Goal: Task Accomplishment & Management: Use online tool/utility

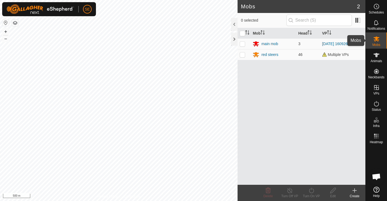
click at [378, 40] on icon at bounding box center [376, 39] width 6 height 6
click at [242, 55] on p-checkbox at bounding box center [242, 54] width 5 height 4
checkbox input "true"
click at [289, 191] on icon at bounding box center [290, 190] width 7 height 6
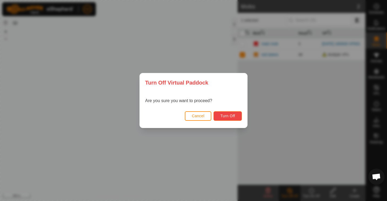
click at [230, 115] on span "Turn Off" at bounding box center [227, 116] width 15 height 4
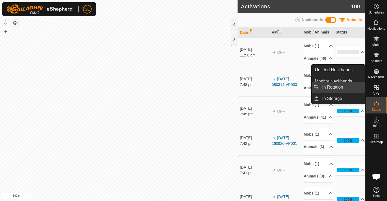
click at [333, 87] on link "In Rotation" at bounding box center [342, 87] width 46 height 11
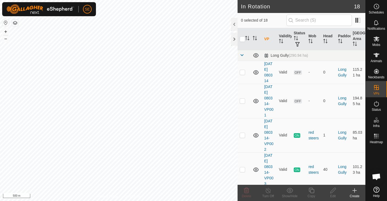
click at [355, 191] on icon at bounding box center [355, 191] width 0 height 4
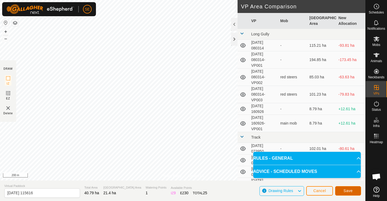
click at [350, 191] on span "Save" at bounding box center [348, 191] width 9 height 4
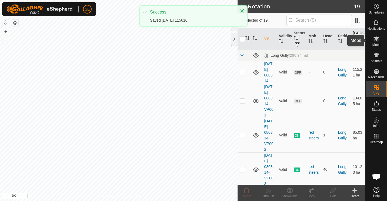
click at [377, 41] on icon at bounding box center [376, 39] width 6 height 6
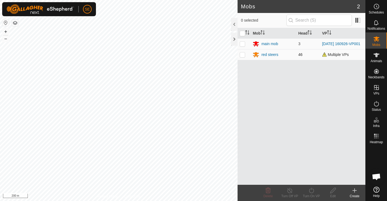
click at [243, 55] on p-checkbox at bounding box center [242, 54] width 5 height 4
checkbox input "true"
click at [312, 190] on icon at bounding box center [311, 190] width 7 height 6
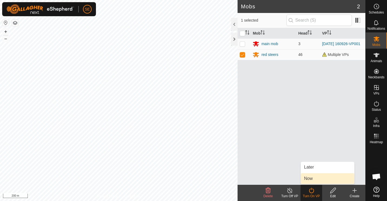
click at [313, 178] on link "Now" at bounding box center [328, 178] width 54 height 11
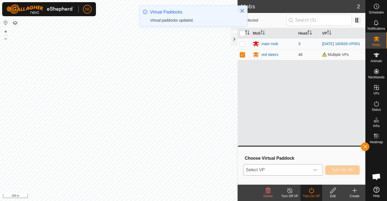
click at [317, 170] on icon "dropdown trigger" at bounding box center [315, 170] width 4 height 2
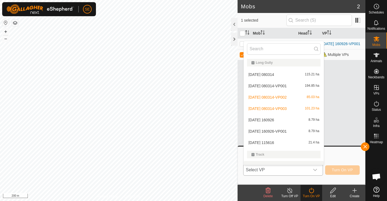
scroll to position [7, 0]
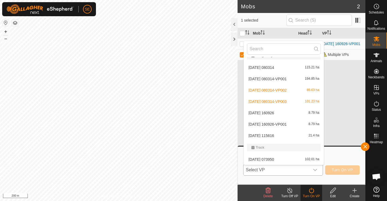
click at [269, 136] on li "2025-09-08 115616 21.4 ha" at bounding box center [284, 135] width 80 height 11
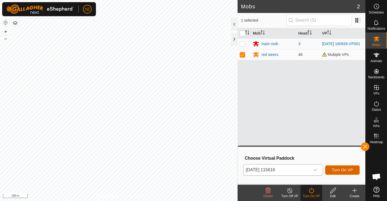
click at [346, 168] on span "Turn On VP" at bounding box center [342, 170] width 21 height 4
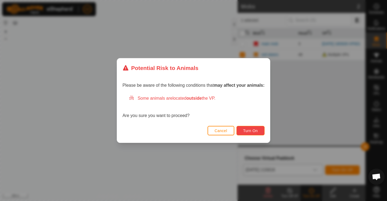
click at [251, 131] on span "Turn On" at bounding box center [250, 131] width 15 height 4
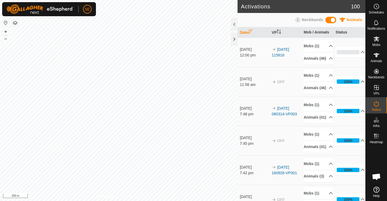
click at [273, 60] on div "Activations 100 Animals Neckbands Date VP Mob / Animals Status [DATE] 12:00 pm …" at bounding box center [183, 100] width 366 height 201
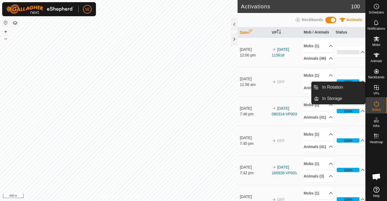
click at [376, 87] on icon at bounding box center [376, 87] width 6 height 6
click at [337, 87] on link "In Rotation" at bounding box center [342, 87] width 46 height 11
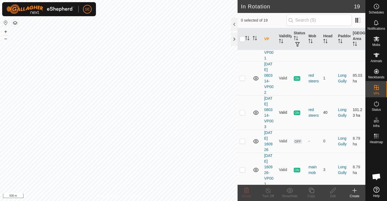
scroll to position [58, 0]
click at [255, 76] on icon at bounding box center [255, 78] width 5 height 4
click at [255, 76] on icon at bounding box center [256, 78] width 6 height 6
click at [255, 76] on icon at bounding box center [255, 78] width 5 height 4
click at [255, 76] on icon at bounding box center [256, 78] width 6 height 6
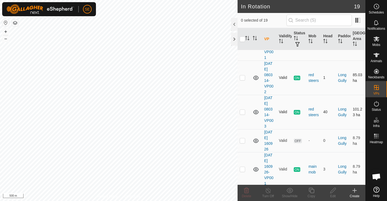
click at [254, 111] on icon at bounding box center [255, 112] width 5 height 4
click at [254, 111] on icon at bounding box center [256, 112] width 6 height 6
click at [254, 111] on icon at bounding box center [255, 112] width 5 height 4
click at [254, 111] on icon at bounding box center [256, 112] width 6 height 6
click at [256, 169] on icon at bounding box center [256, 169] width 6 height 6
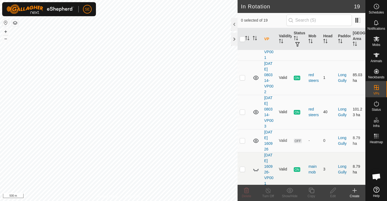
click at [256, 169] on icon at bounding box center [256, 169] width 6 height 6
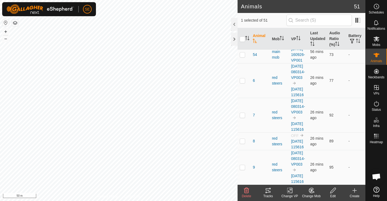
scroll to position [1769, 0]
checkbox input "false"
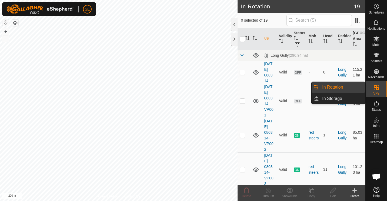
click at [337, 87] on link "In Rotation" at bounding box center [342, 87] width 46 height 11
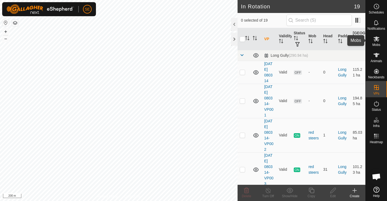
click at [377, 41] on icon at bounding box center [377, 39] width 6 height 5
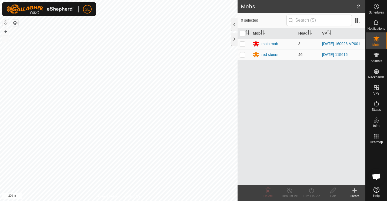
click at [243, 52] on td at bounding box center [244, 54] width 13 height 11
checkbox input "true"
click at [289, 193] on icon at bounding box center [290, 190] width 7 height 6
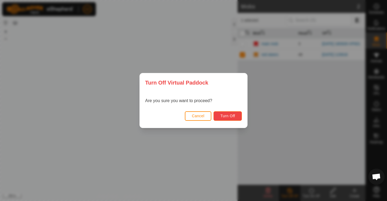
click at [232, 118] on button "Turn Off" at bounding box center [228, 115] width 28 height 9
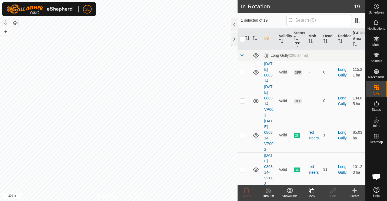
click at [269, 192] on line at bounding box center [268, 191] width 4 height 4
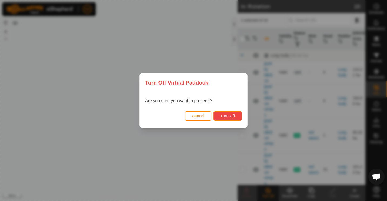
click at [230, 115] on span "Turn Off" at bounding box center [227, 116] width 15 height 4
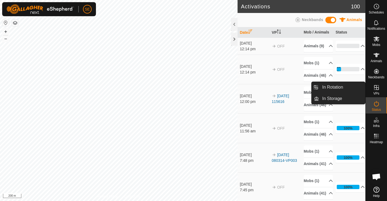
click at [376, 88] on icon at bounding box center [376, 87] width 5 height 5
click at [335, 89] on link "In Rotation" at bounding box center [342, 87] width 46 height 11
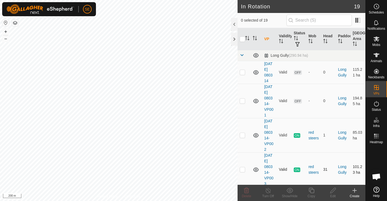
click at [243, 171] on p-checkbox at bounding box center [242, 169] width 5 height 4
checkbox input "true"
checkbox input "false"
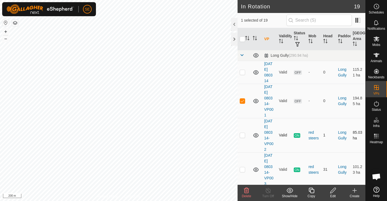
checkbox input "false"
checkbox input "true"
click at [311, 191] on icon at bounding box center [311, 190] width 5 height 5
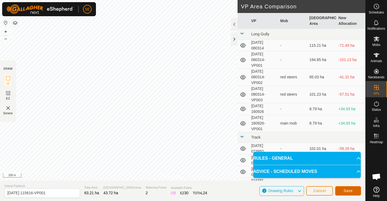
click at [353, 190] on button "Save" at bounding box center [348, 190] width 26 height 9
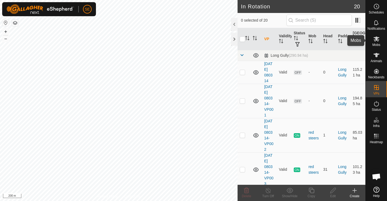
click at [376, 43] on span "Mobs" at bounding box center [377, 44] width 8 height 3
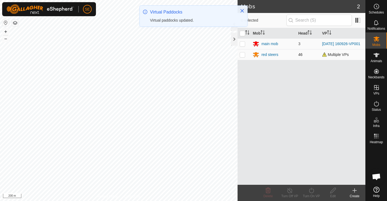
click at [242, 55] on p-checkbox at bounding box center [242, 54] width 5 height 4
checkbox input "true"
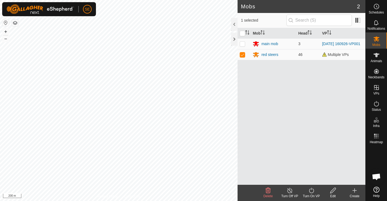
click at [311, 194] on icon at bounding box center [311, 190] width 7 height 6
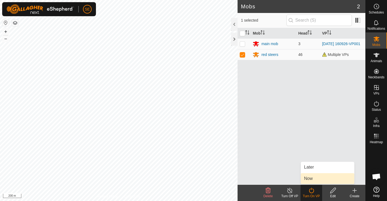
click at [310, 180] on link "Now" at bounding box center [328, 178] width 54 height 11
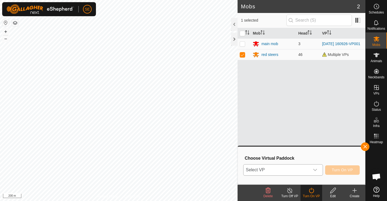
click at [316, 171] on icon "dropdown trigger" at bounding box center [315, 170] width 4 height 4
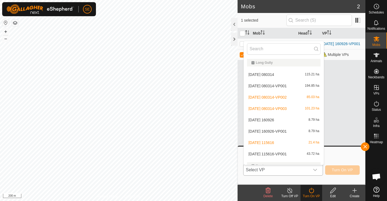
click at [287, 155] on li "2025-09-08 115616-VP001 43.72 ha" at bounding box center [284, 154] width 80 height 11
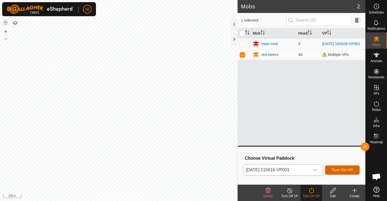
click at [333, 175] on button "Turn On VP" at bounding box center [342, 169] width 35 height 9
